Goal: Transaction & Acquisition: Book appointment/travel/reservation

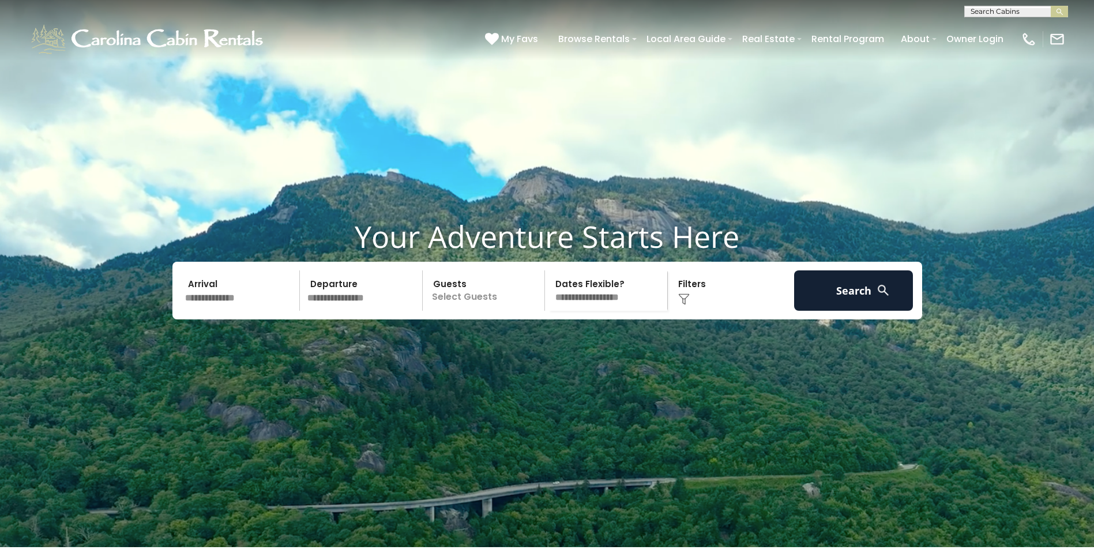
scroll to position [1, 0]
click at [977, 9] on input "text" at bounding box center [1015, 13] width 101 height 12
type input "********"
click at [1003, 24] on em "Beary Bl" at bounding box center [1005, 27] width 69 height 10
click at [1062, 13] on img "submit" at bounding box center [1060, 11] width 9 height 9
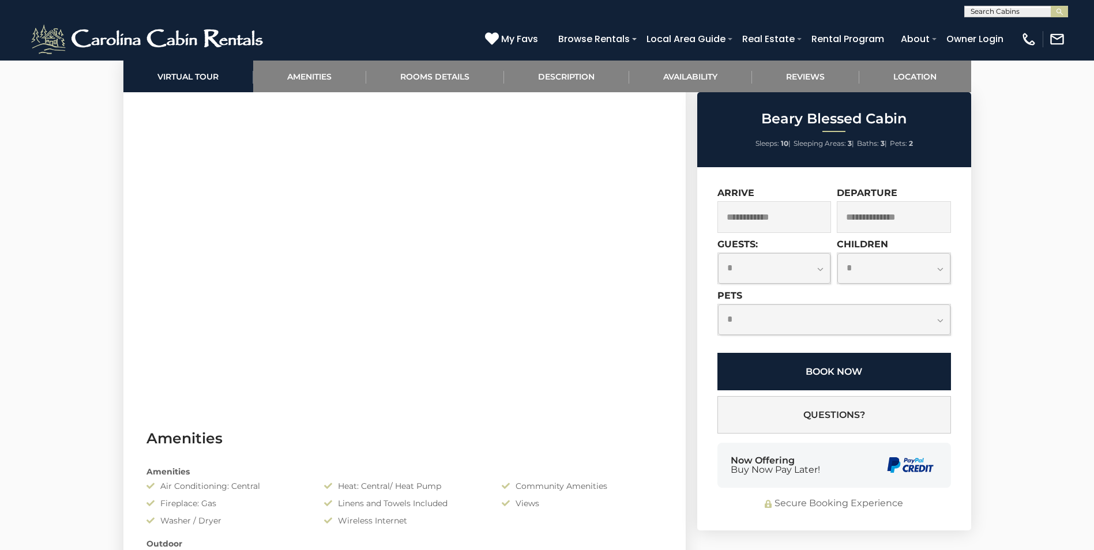
scroll to position [577, 0]
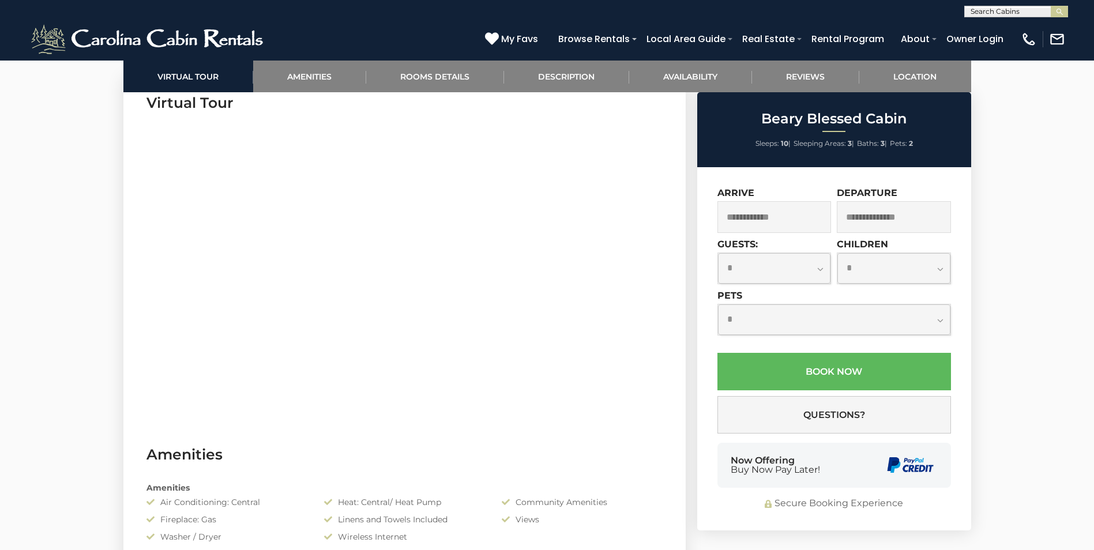
click at [748, 223] on input "text" at bounding box center [775, 217] width 114 height 32
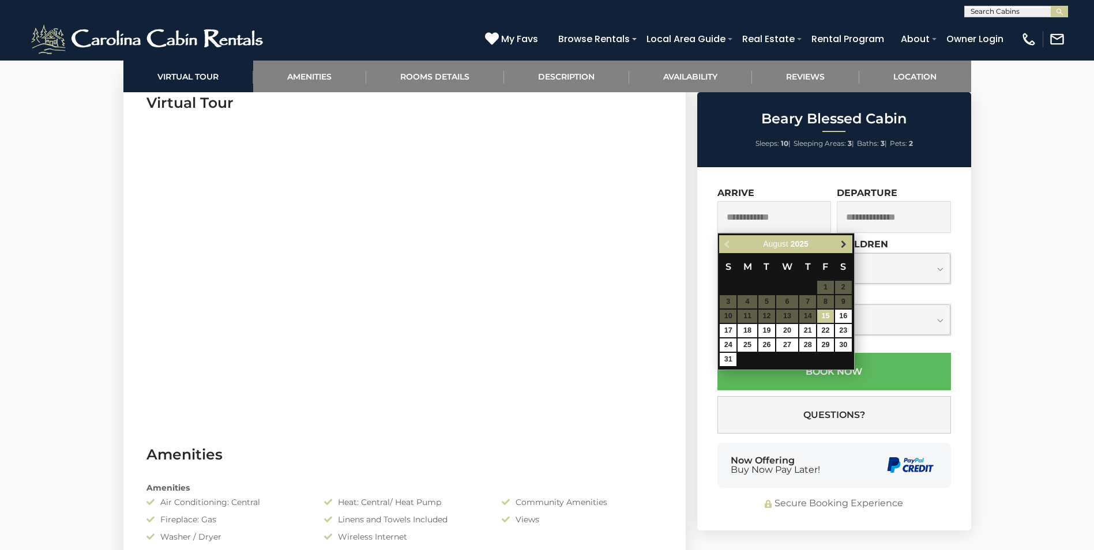
click at [844, 243] on span "Next" at bounding box center [843, 244] width 9 height 9
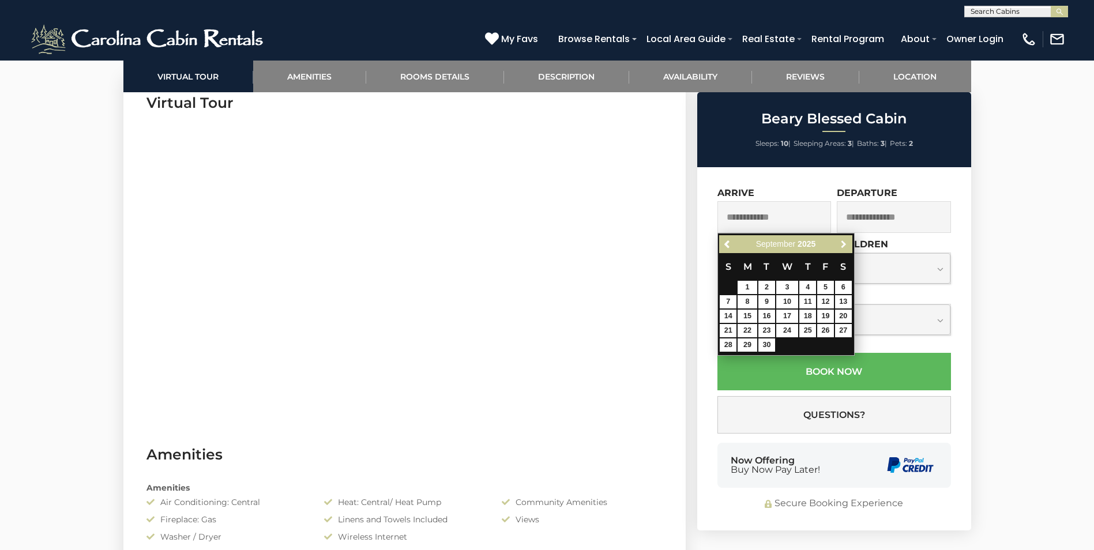
click at [844, 243] on span "Next" at bounding box center [843, 244] width 9 height 9
click at [727, 245] on span "Previous" at bounding box center [727, 244] width 9 height 9
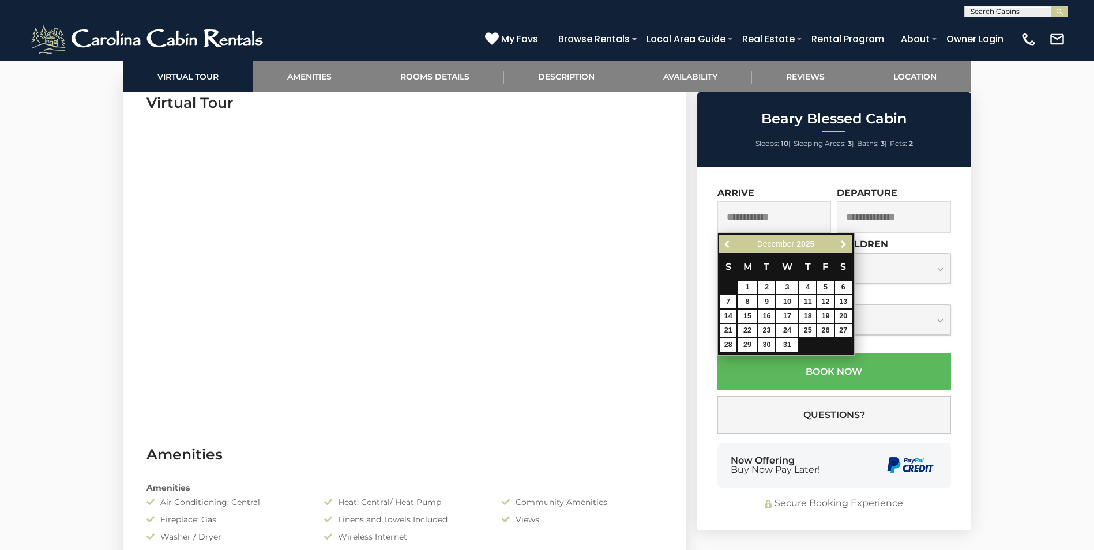
click at [727, 245] on span "Previous" at bounding box center [727, 244] width 9 height 9
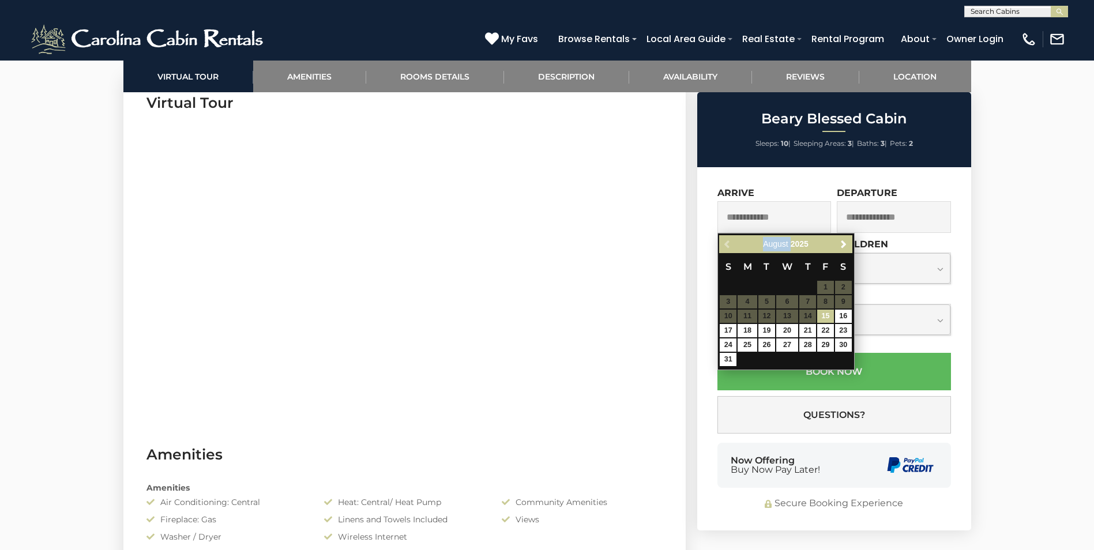
click at [727, 245] on div "Previous Next [DATE]" at bounding box center [785, 244] width 133 height 18
click at [725, 243] on div "Previous Next [DATE]" at bounding box center [785, 244] width 133 height 18
click at [845, 246] on span "Next" at bounding box center [843, 244] width 9 height 9
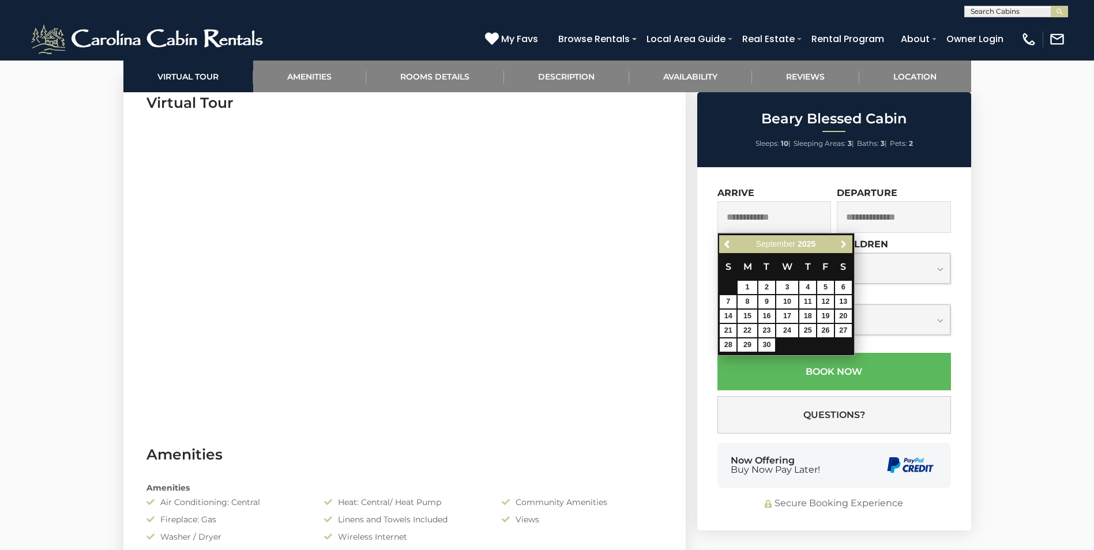
click at [844, 244] on span "Next" at bounding box center [843, 244] width 9 height 9
click at [844, 243] on span "Next" at bounding box center [843, 244] width 9 height 9
